Goal: Task Accomplishment & Management: Use online tool/utility

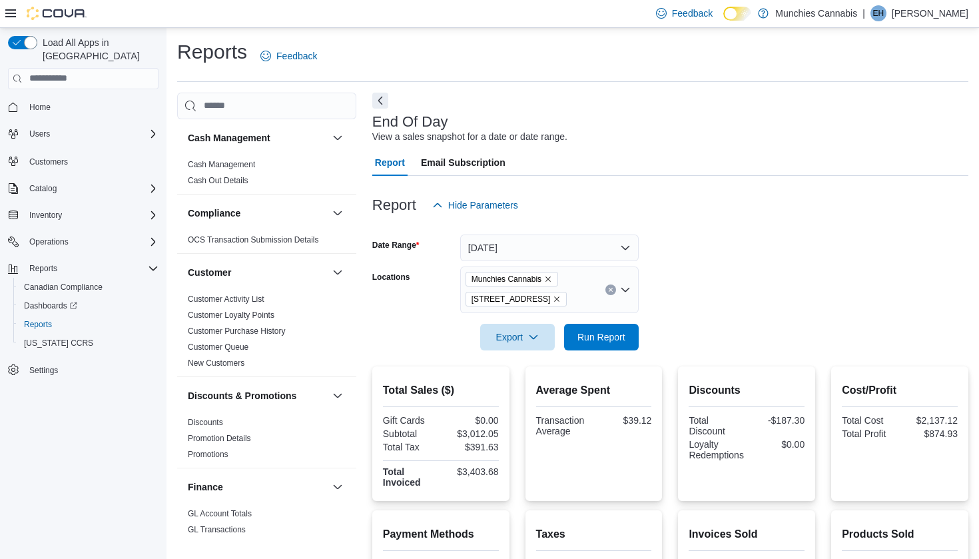
scroll to position [30, 0]
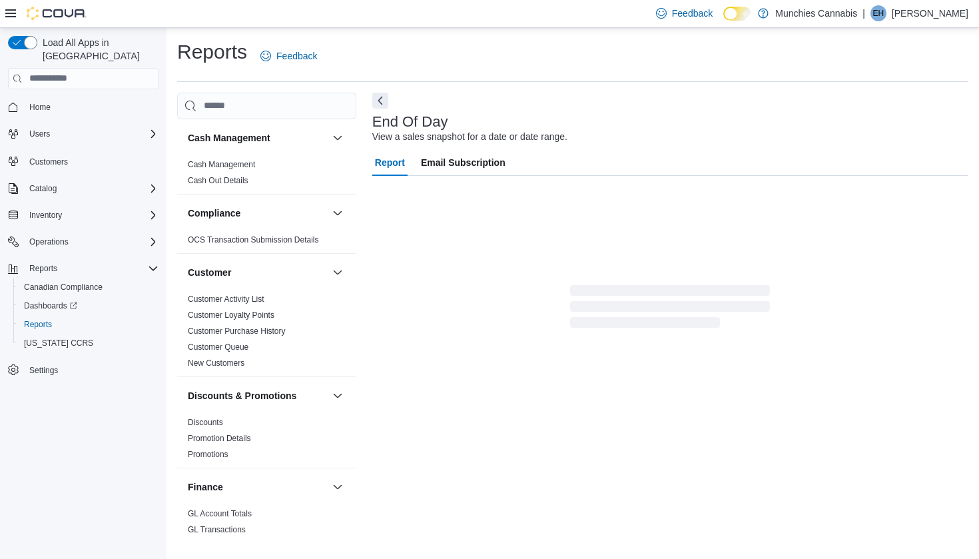
scroll to position [30, 0]
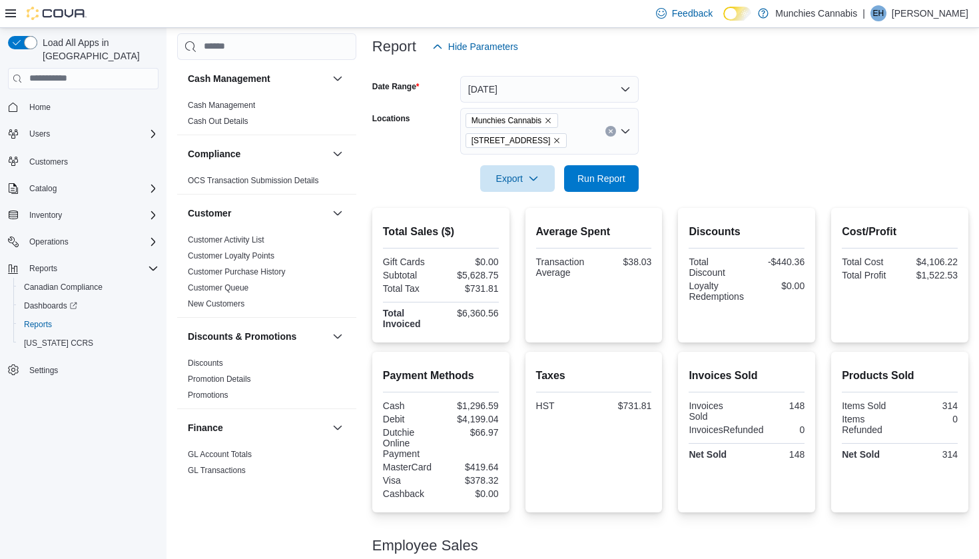
scroll to position [282, 0]
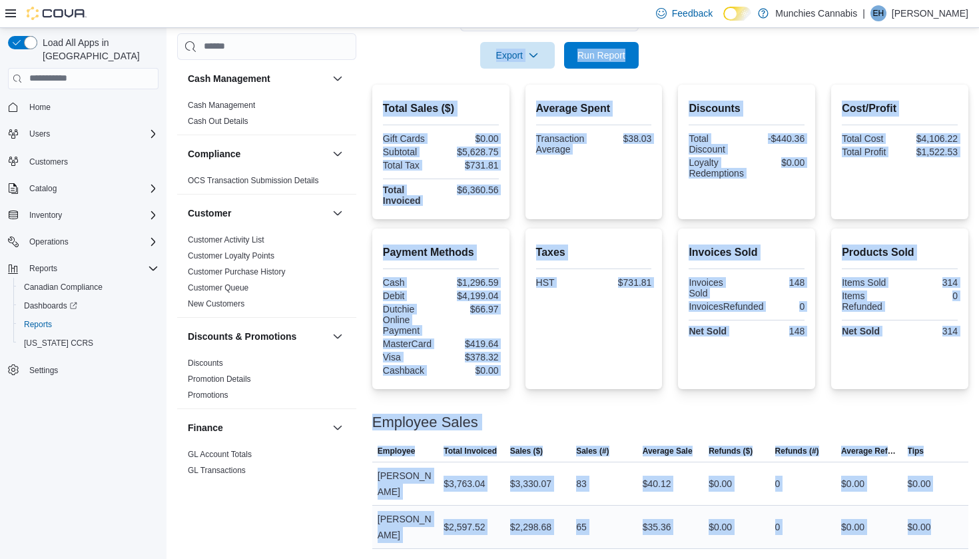
drag, startPoint x: 391, startPoint y: 49, endPoint x: 939, endPoint y: 547, distance: 740.3
click at [939, 547] on div "Report Hide Parameters Date Range [DATE] Locations Munchies Cannabis [STREET_AD…" at bounding box center [670, 221] width 596 height 654
click at [660, 406] on div at bounding box center [670, 406] width 596 height 16
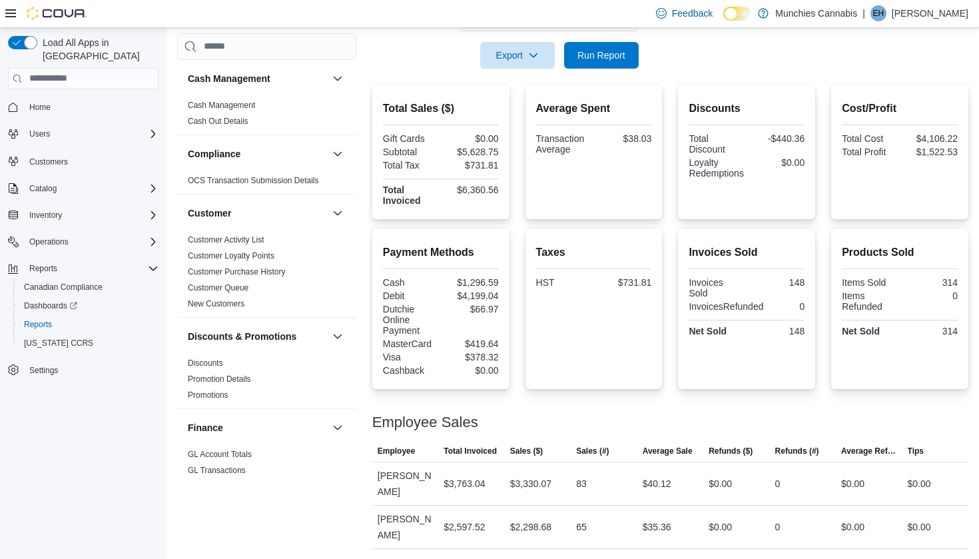
scroll to position [0, 0]
